Goal: Complete application form

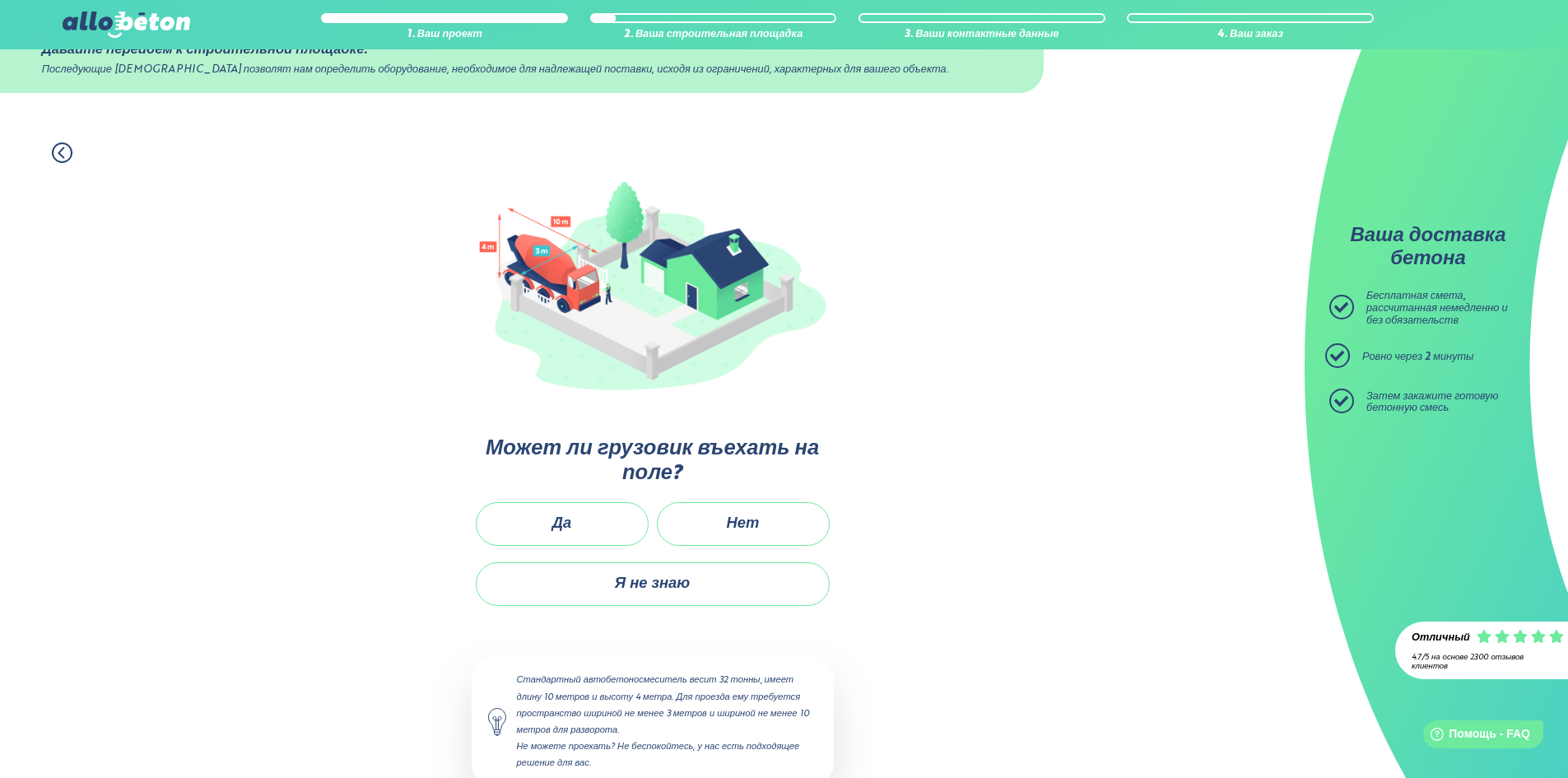
scroll to position [74, 0]
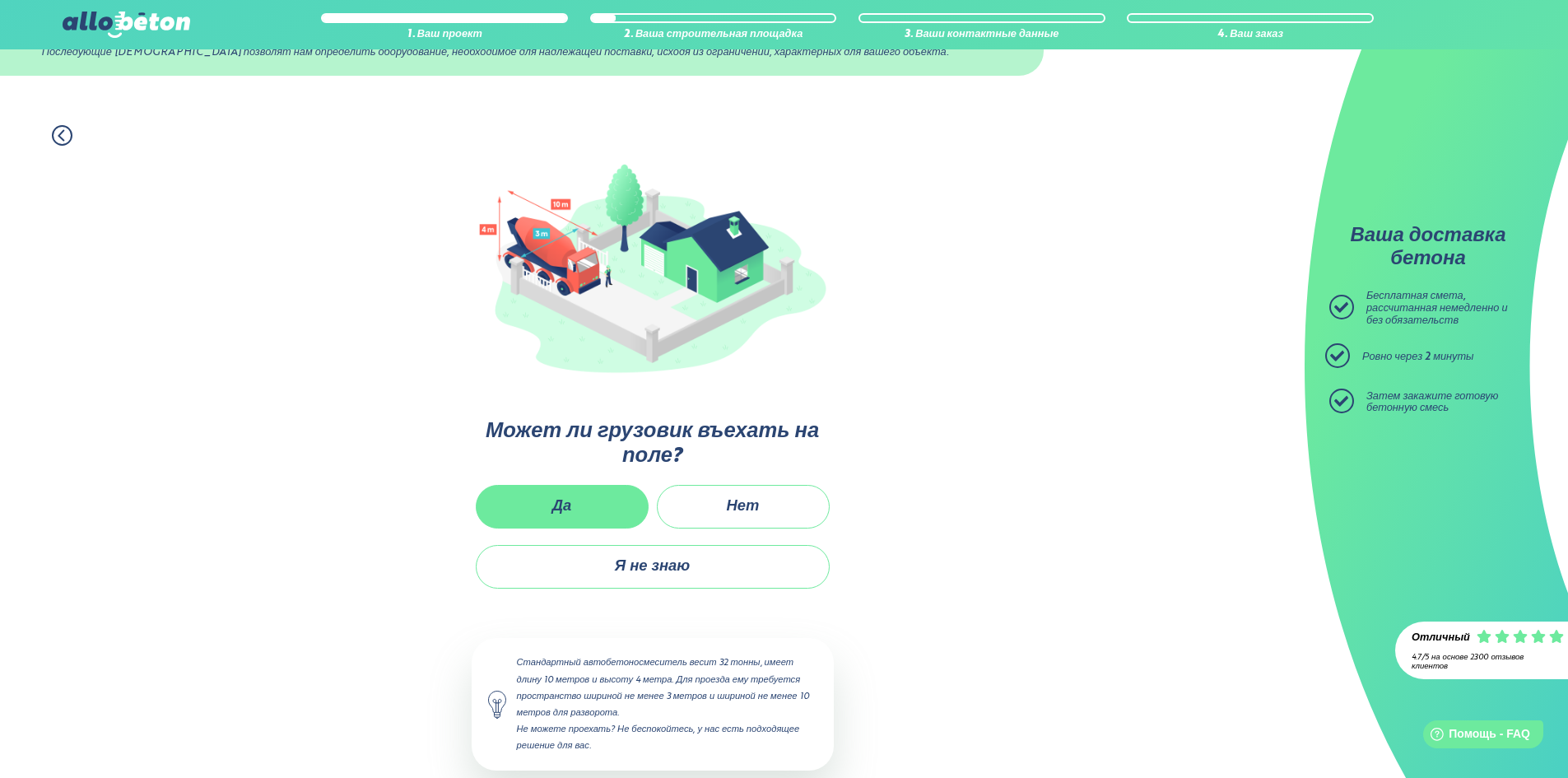
click at [554, 499] on font "Да" at bounding box center [562, 506] width 20 height 15
click at [0, 0] on input "Да" at bounding box center [0, 0] width 0 height 0
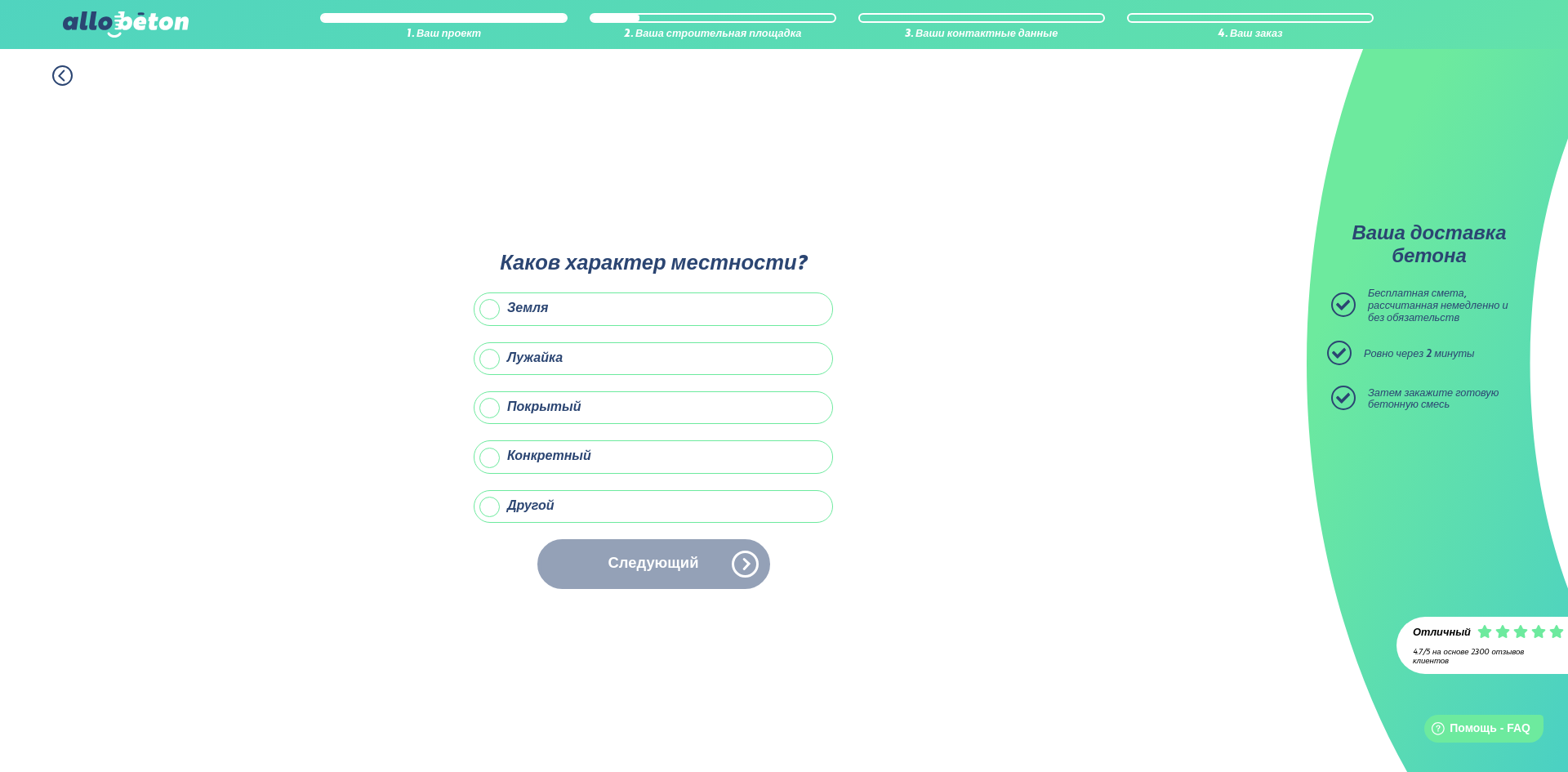
click at [571, 311] on label "Земля" at bounding box center [653, 309] width 359 height 33
click at [0, 0] on input "Земля" at bounding box center [0, 0] width 0 height 0
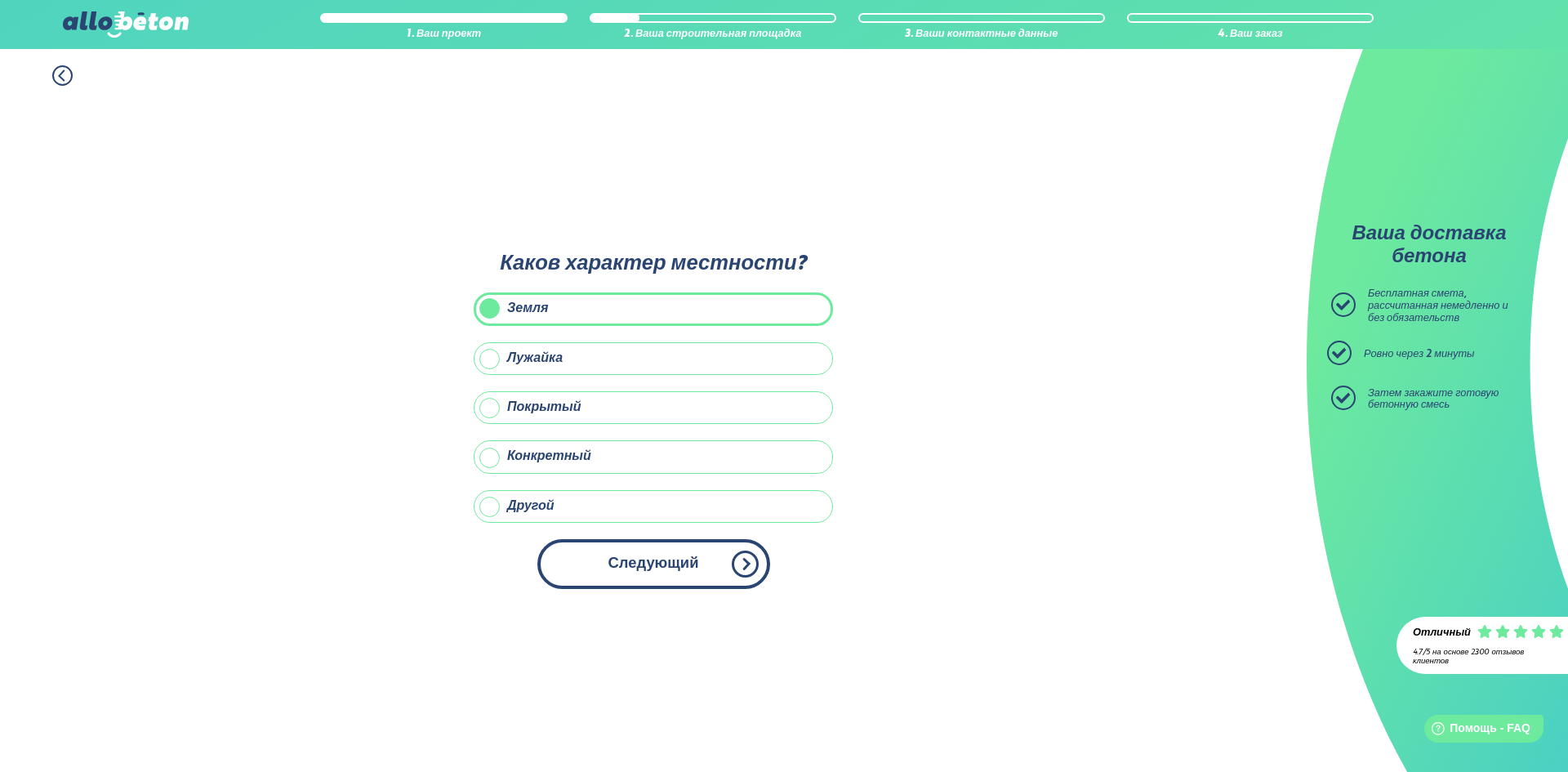
click at [642, 560] on font "Следующий" at bounding box center [654, 564] width 91 height 15
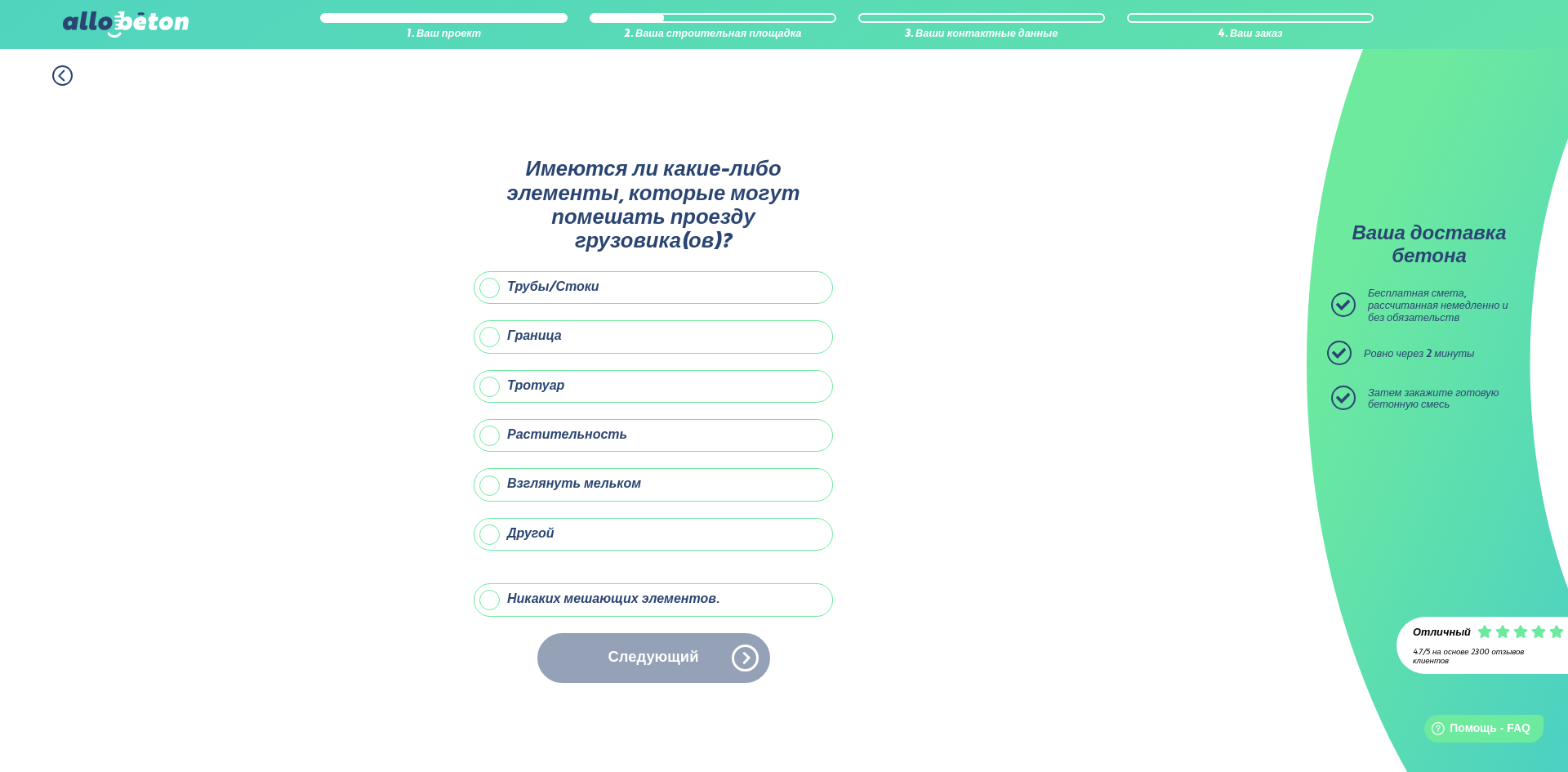
click at [604, 593] on font "Никаких мешающих элементов." at bounding box center [614, 600] width 212 height 13
click at [0, 0] on input "Никаких мешающих элементов." at bounding box center [0, 0] width 0 height 0
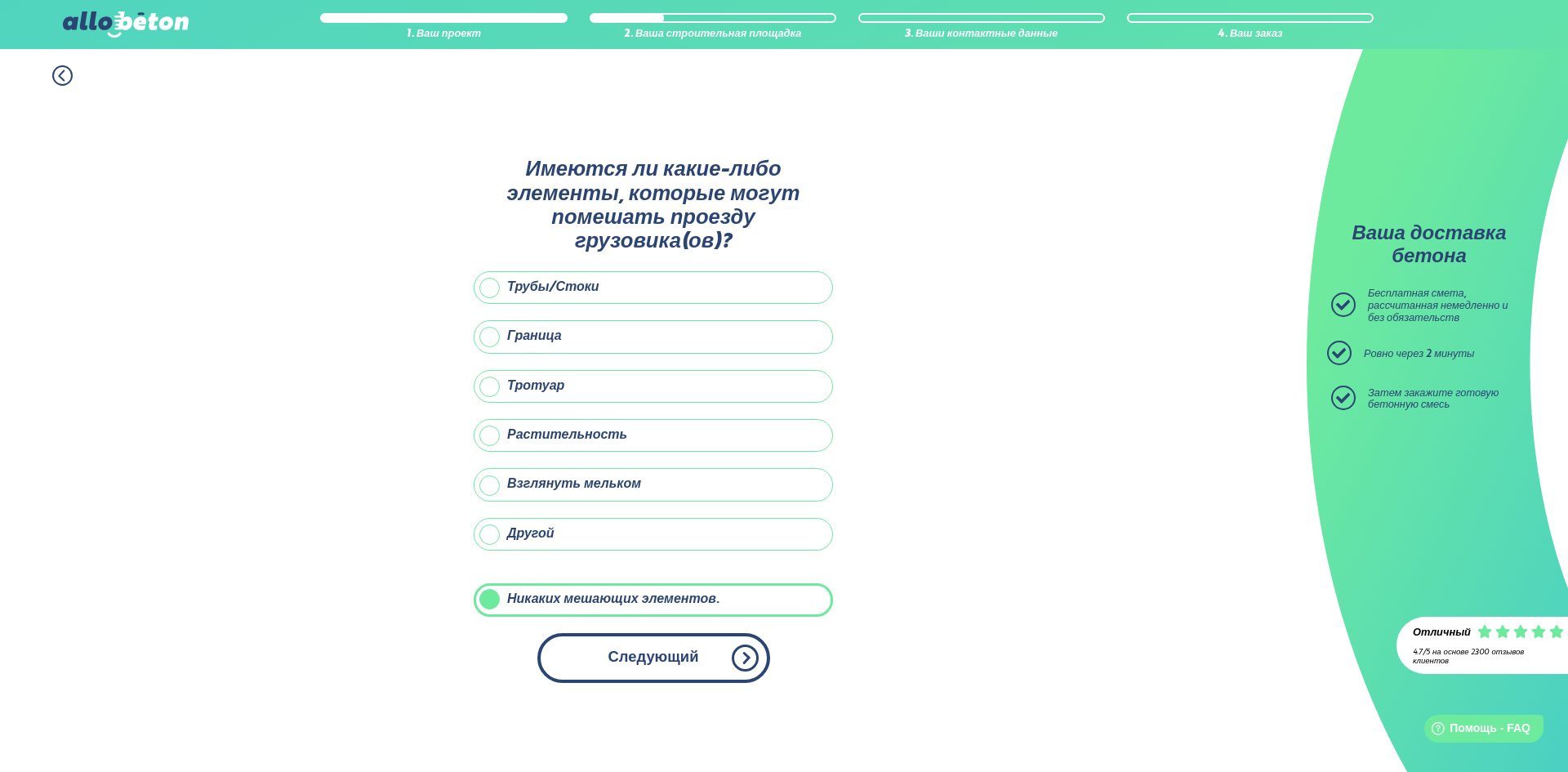
click at [604, 641] on button "Следующий" at bounding box center [653, 657] width 233 height 49
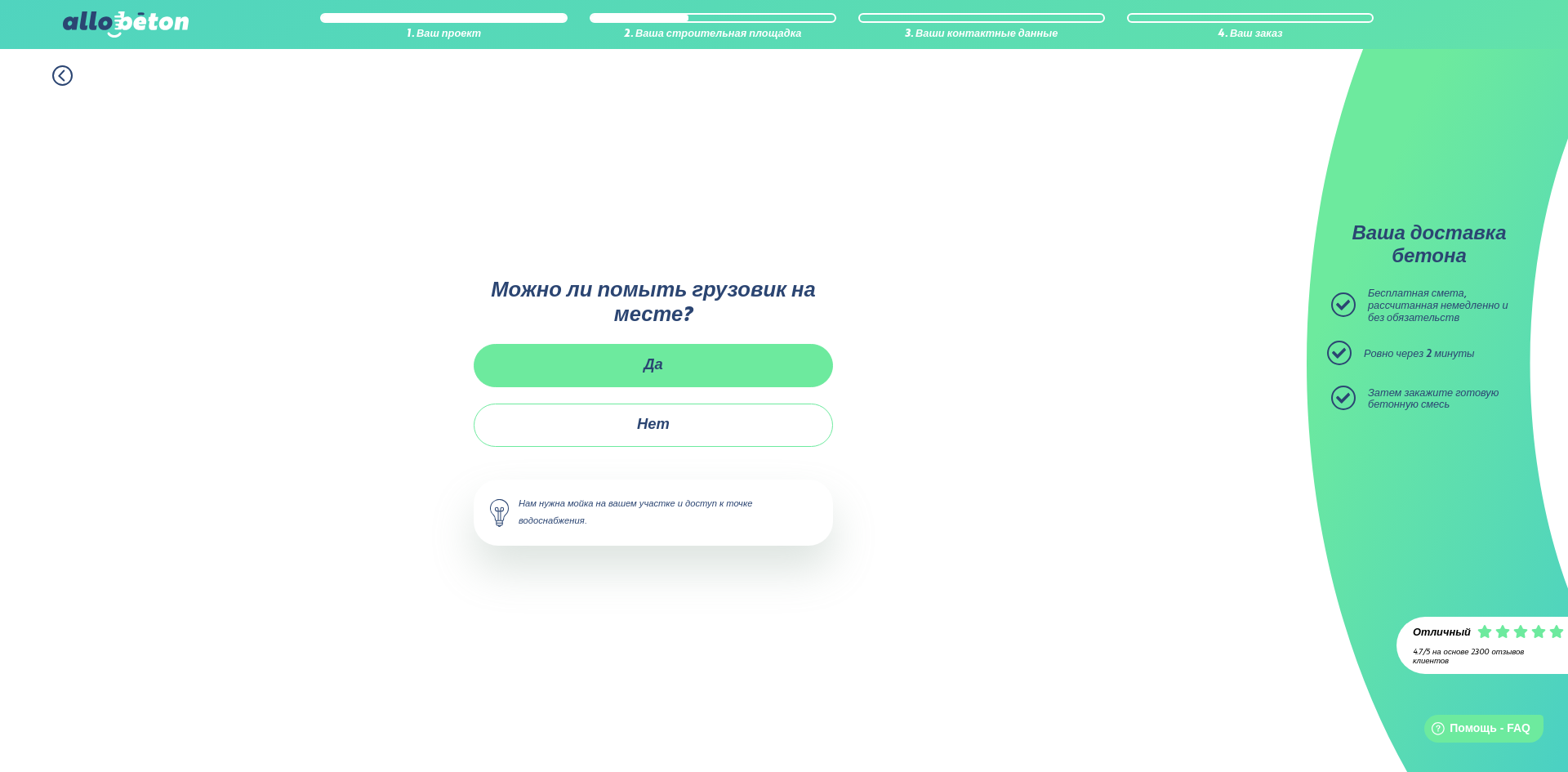
click at [653, 372] on font "Да" at bounding box center [653, 365] width 20 height 15
click at [0, 0] on input "Да" at bounding box center [0, 0] width 0 height 0
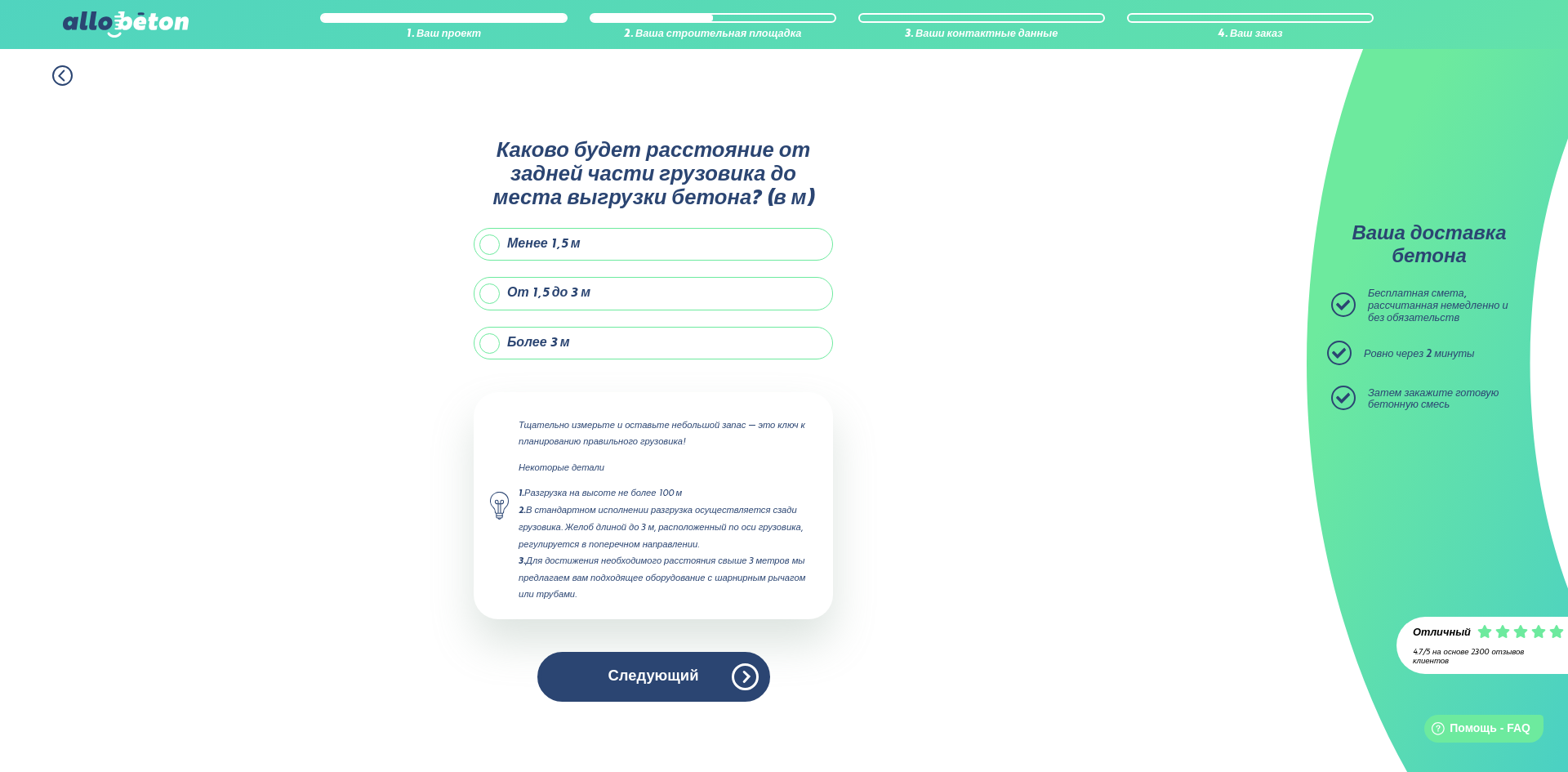
click at [716, 295] on label "От 1,5 до 3 м" at bounding box center [653, 293] width 359 height 33
click at [0, 0] on input "От 1,5 до 3 м" at bounding box center [0, 0] width 0 height 0
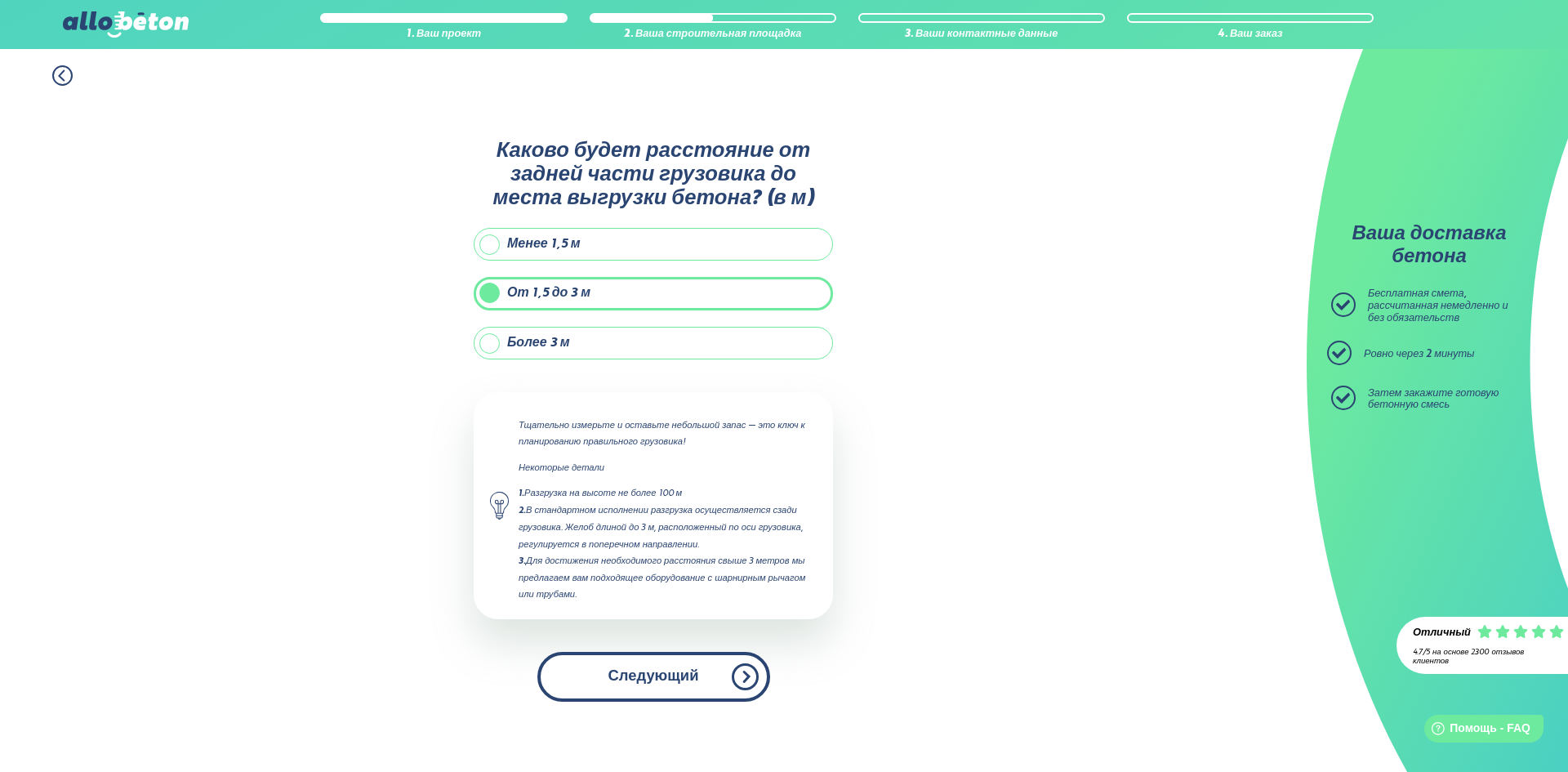
click at [680, 679] on font "Следующий" at bounding box center [654, 676] width 91 height 15
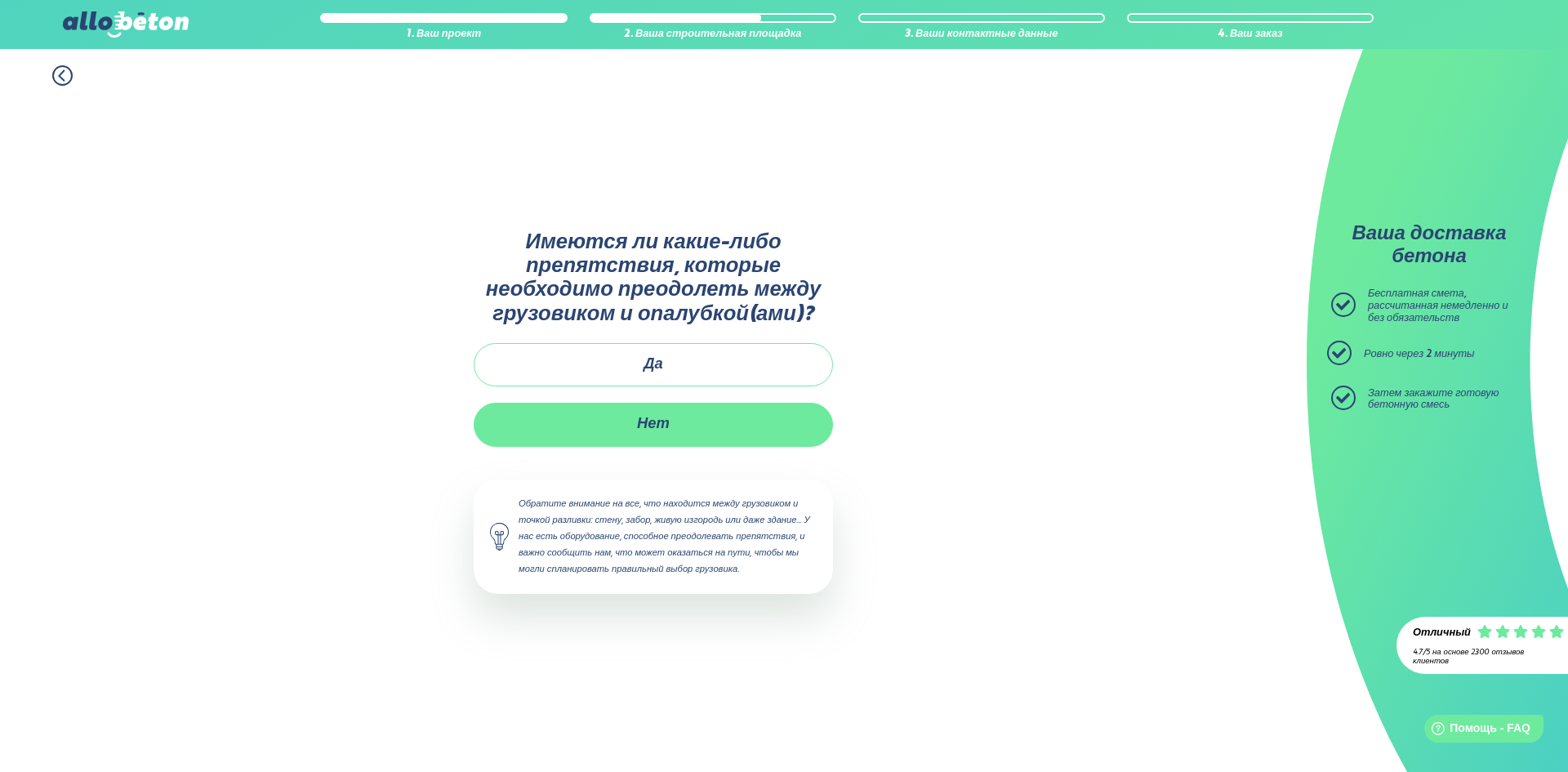
click at [673, 431] on label "Нет" at bounding box center [653, 424] width 359 height 44
click at [0, 0] on input "Нет" at bounding box center [0, 0] width 0 height 0
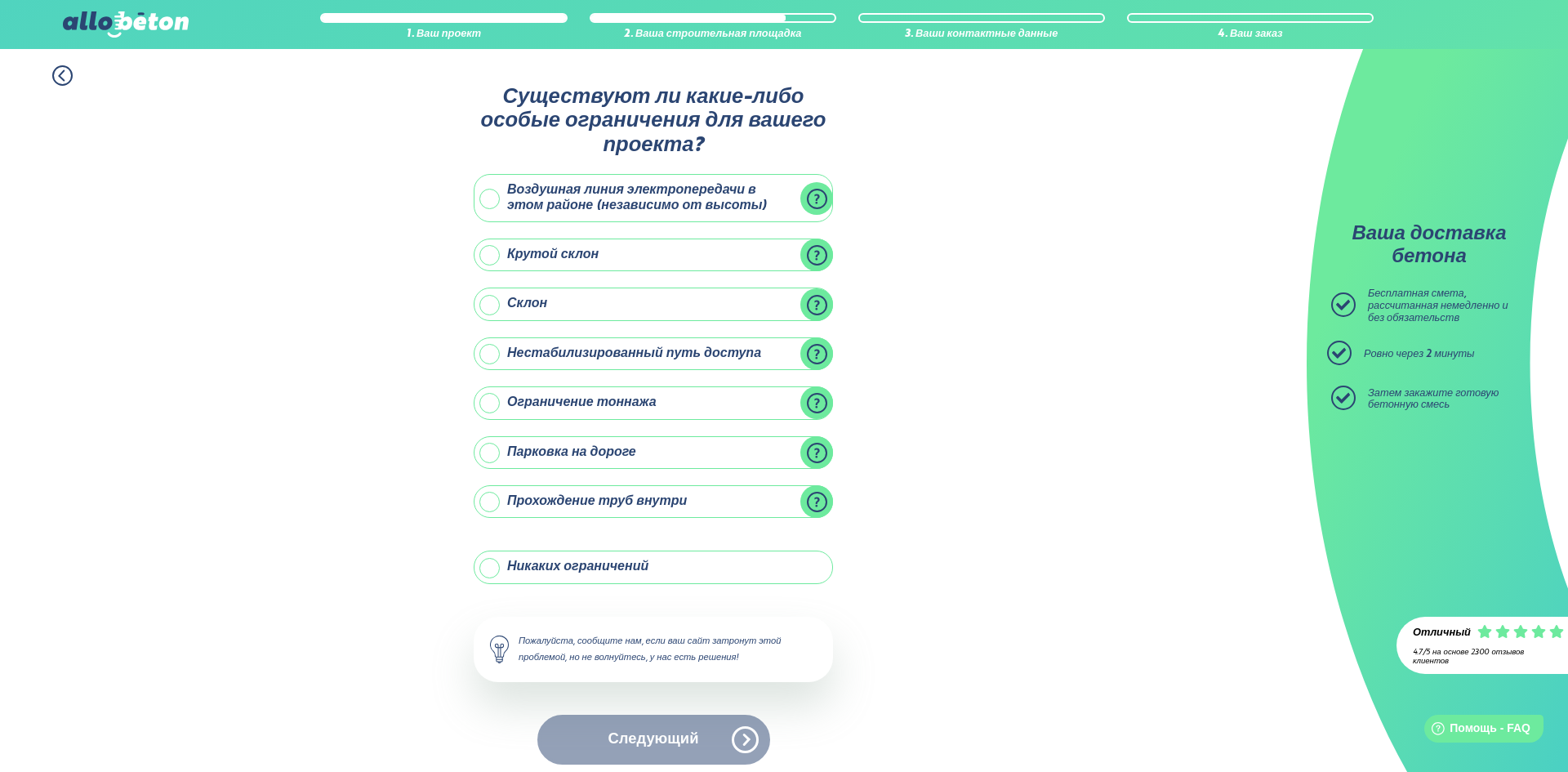
click at [751, 550] on label "Никаких ограничений" at bounding box center [653, 567] width 359 height 33
click at [0, 0] on input "Никаких ограничений" at bounding box center [0, 0] width 0 height 0
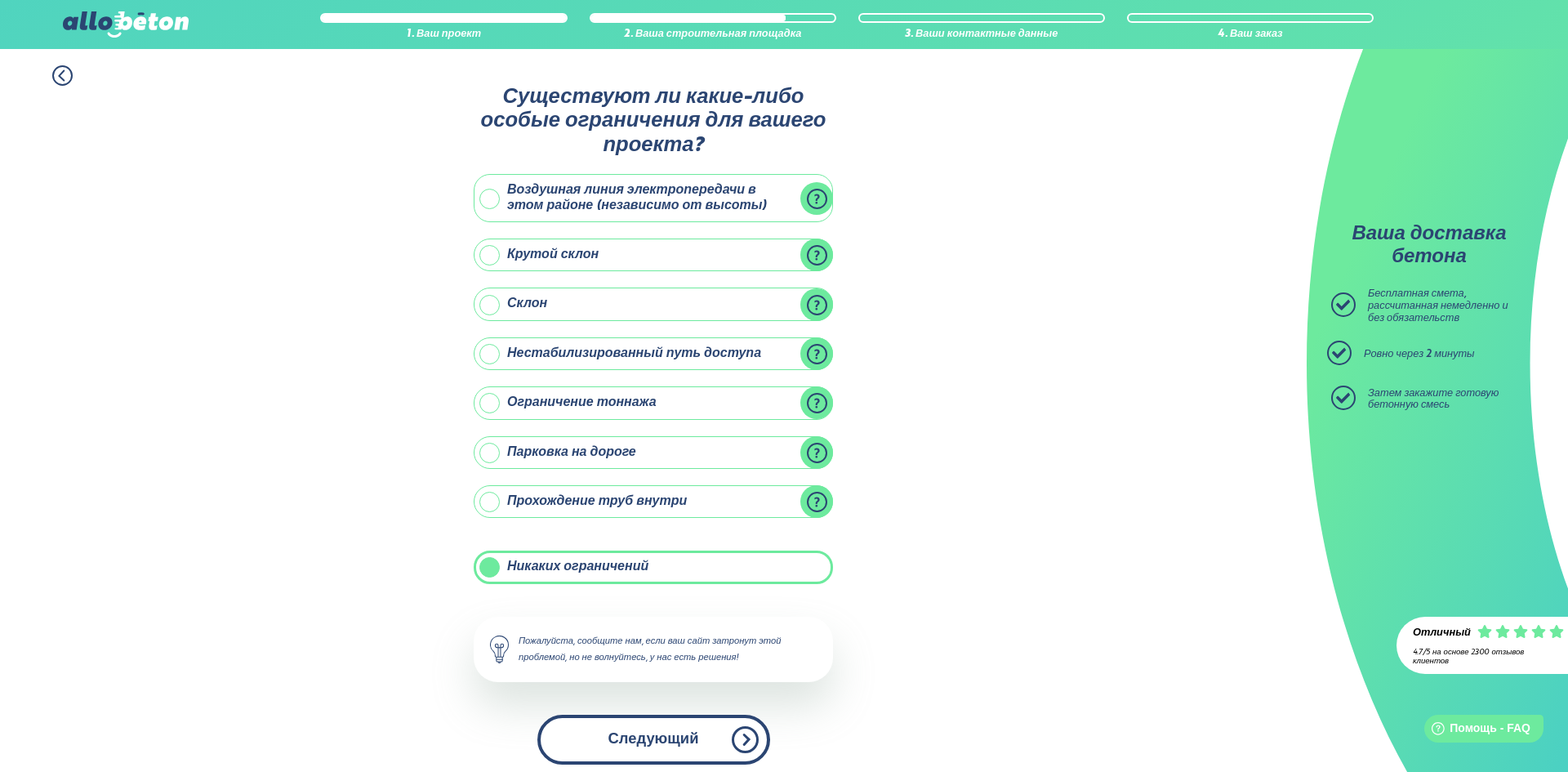
click at [642, 737] on button "Следующий" at bounding box center [653, 740] width 233 height 49
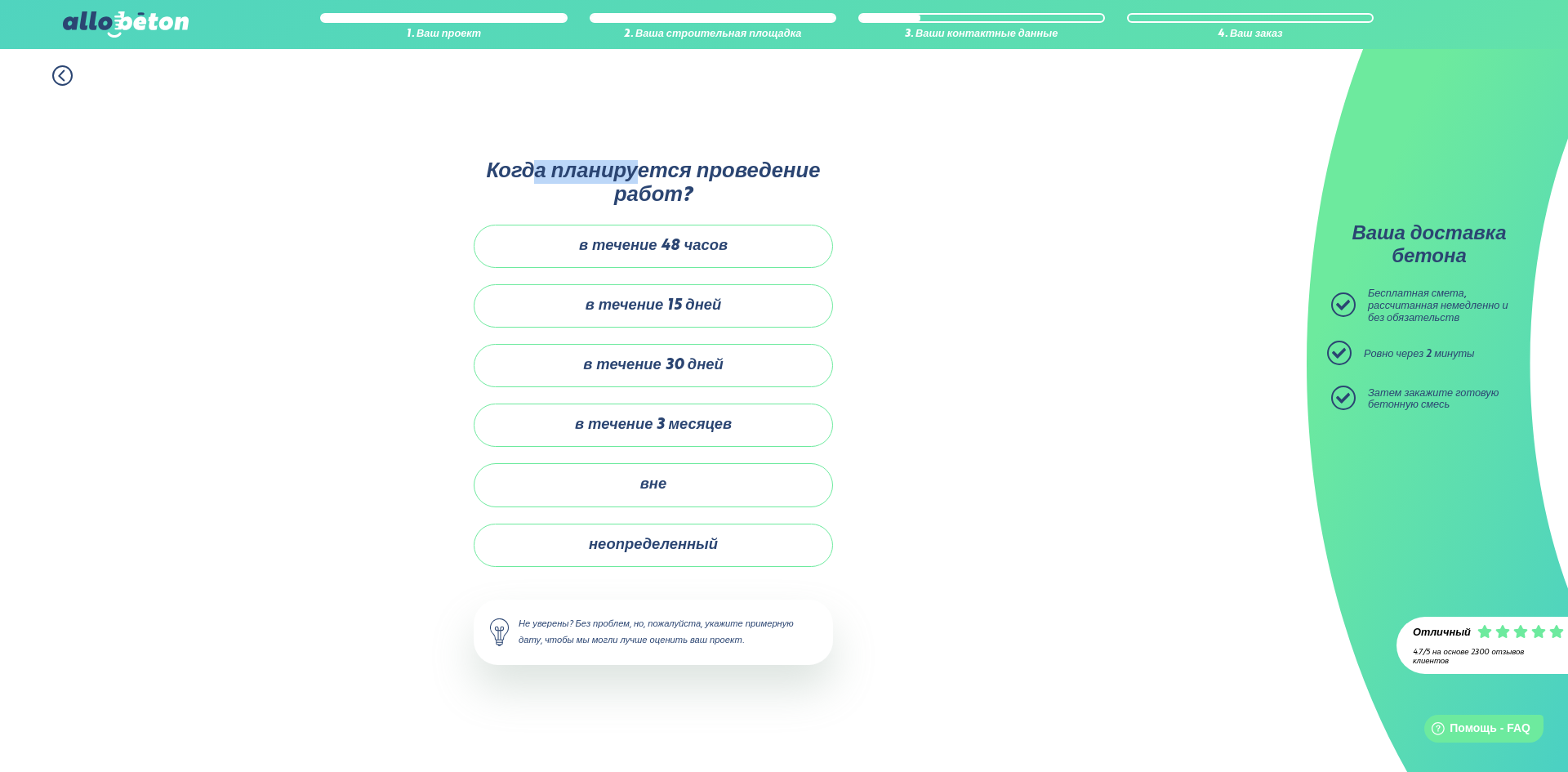
drag, startPoint x: 544, startPoint y: 180, endPoint x: 642, endPoint y: 182, distance: 98.0
click at [642, 182] on font "Когда планируется проведение работ?" at bounding box center [654, 184] width 334 height 44
click at [983, 241] on div "1. Ваш проект 2. Ваша строительная площадка 3. Ваши контактные данные 4. Ваш за…" at bounding box center [653, 410] width 1306 height 723
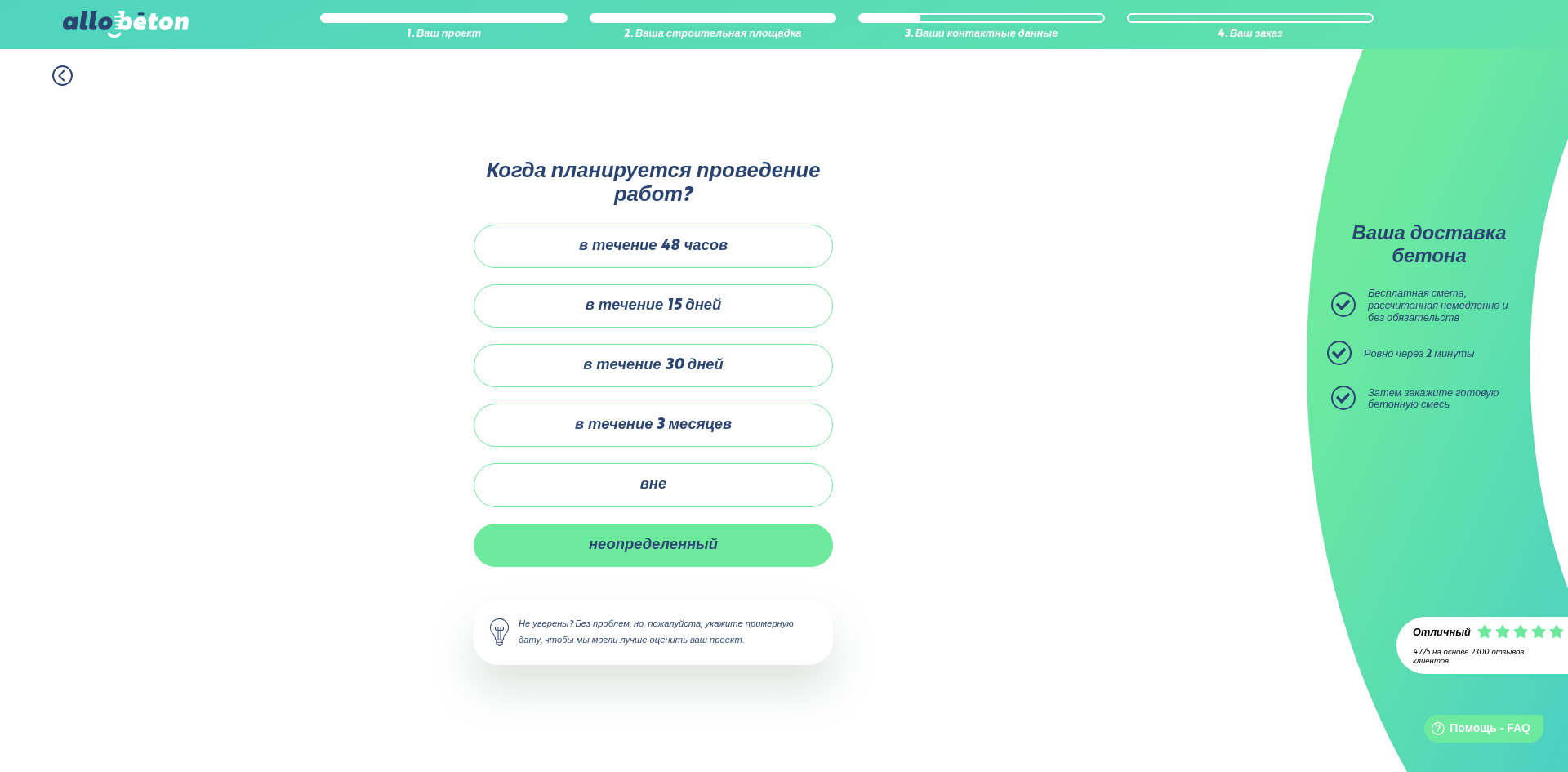
click at [658, 552] on font "неопределенный" at bounding box center [653, 545] width 129 height 15
click at [0, 0] on input "неопределенный" at bounding box center [0, 0] width 0 height 0
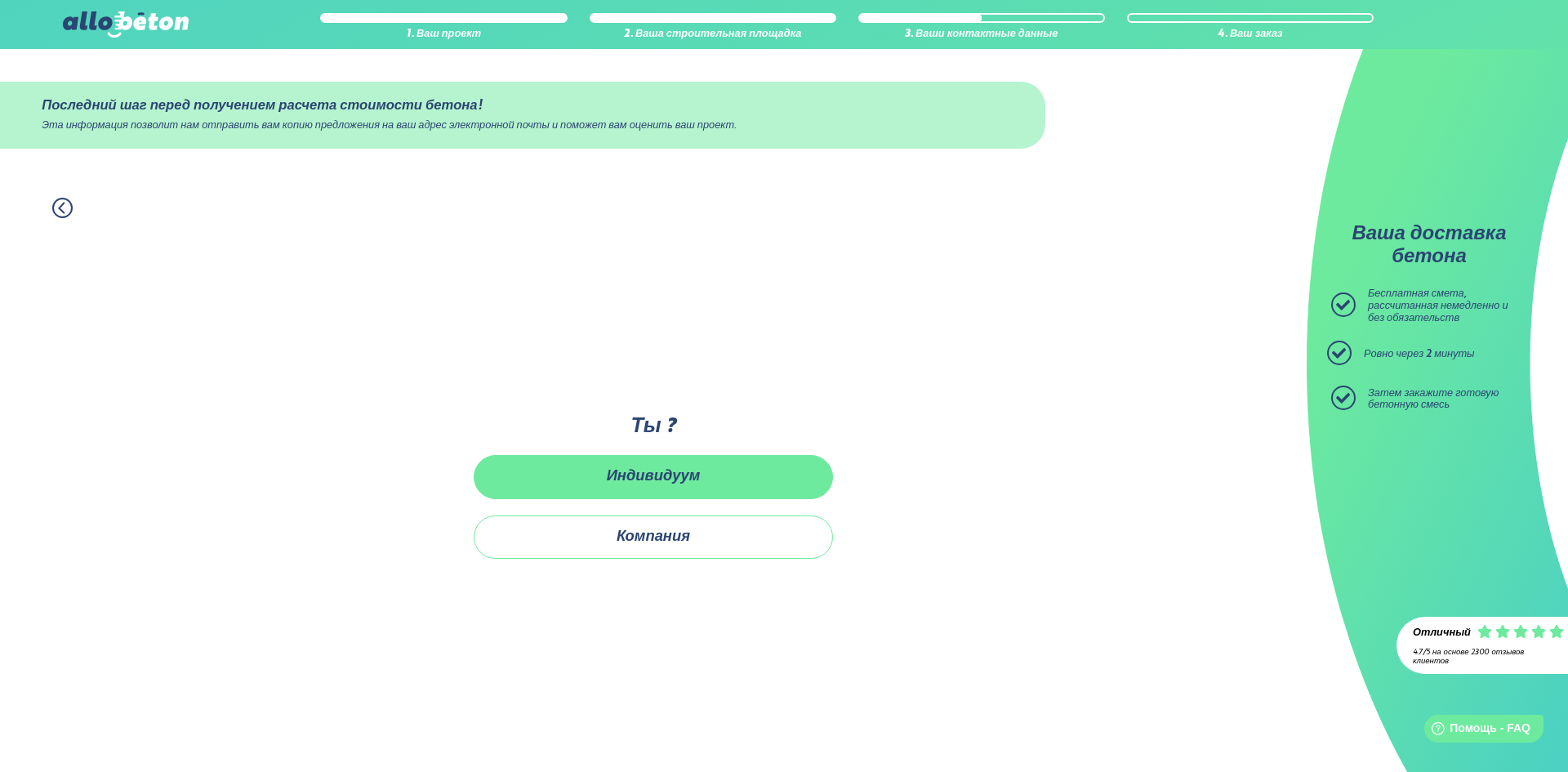
click at [641, 484] on font "Индивидуум" at bounding box center [654, 476] width 94 height 15
click at [0, 0] on input "Индивидуум" at bounding box center [0, 0] width 0 height 0
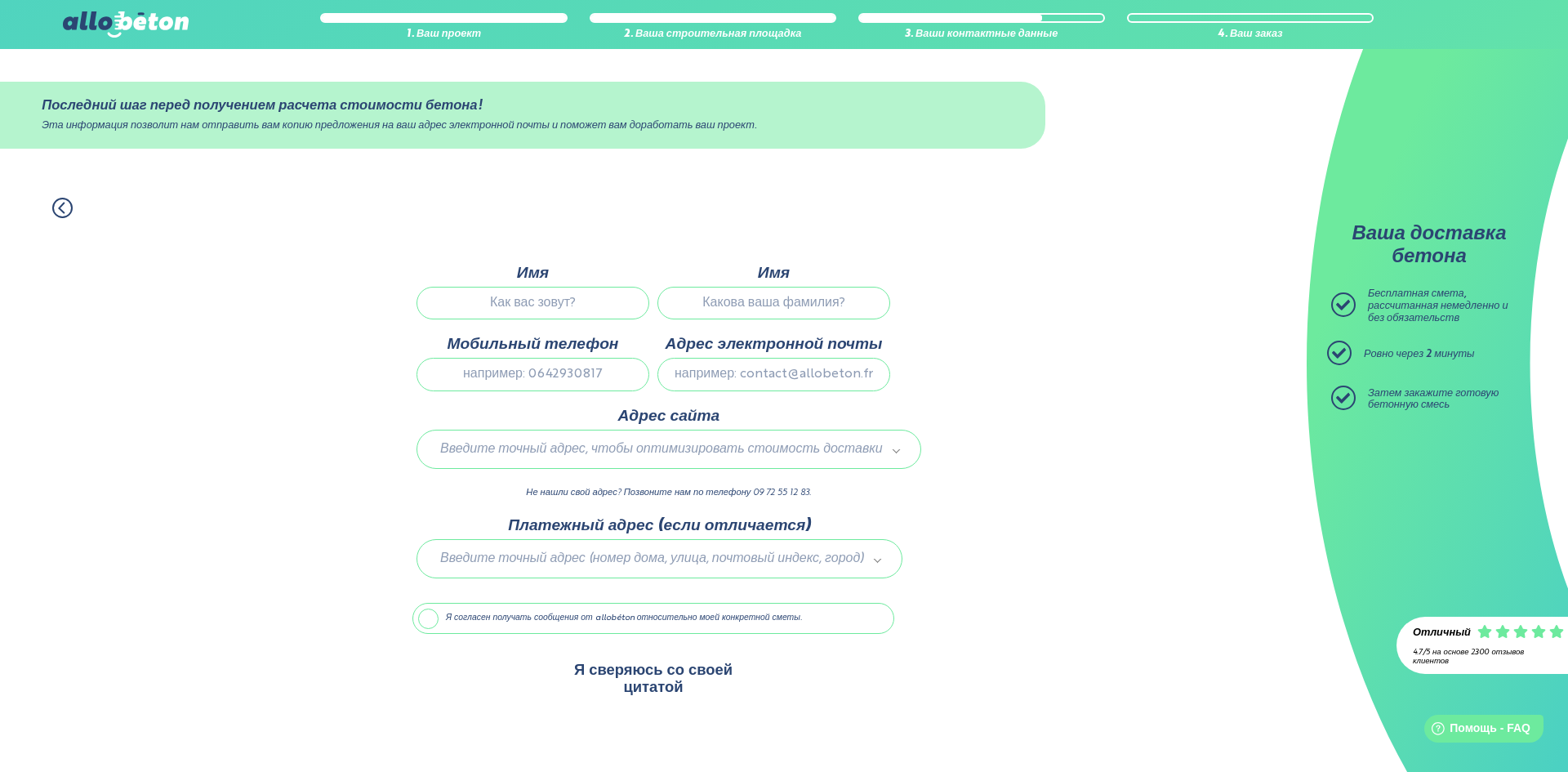
click at [673, 667] on font "Я сверяюсь со своей цитатой" at bounding box center [653, 679] width 158 height 32
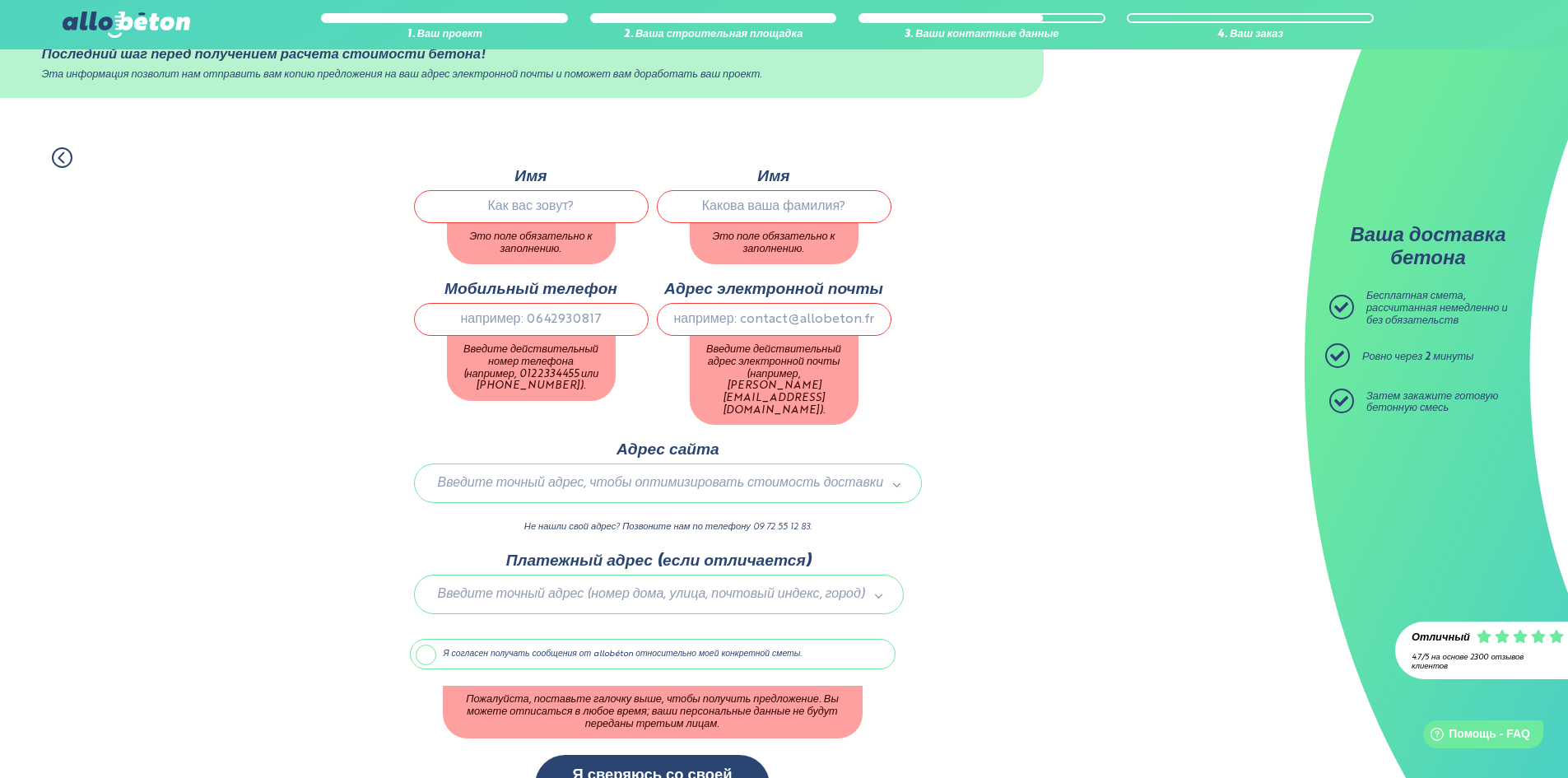
scroll to position [81, 0]
